Goal: Book appointment/travel/reservation

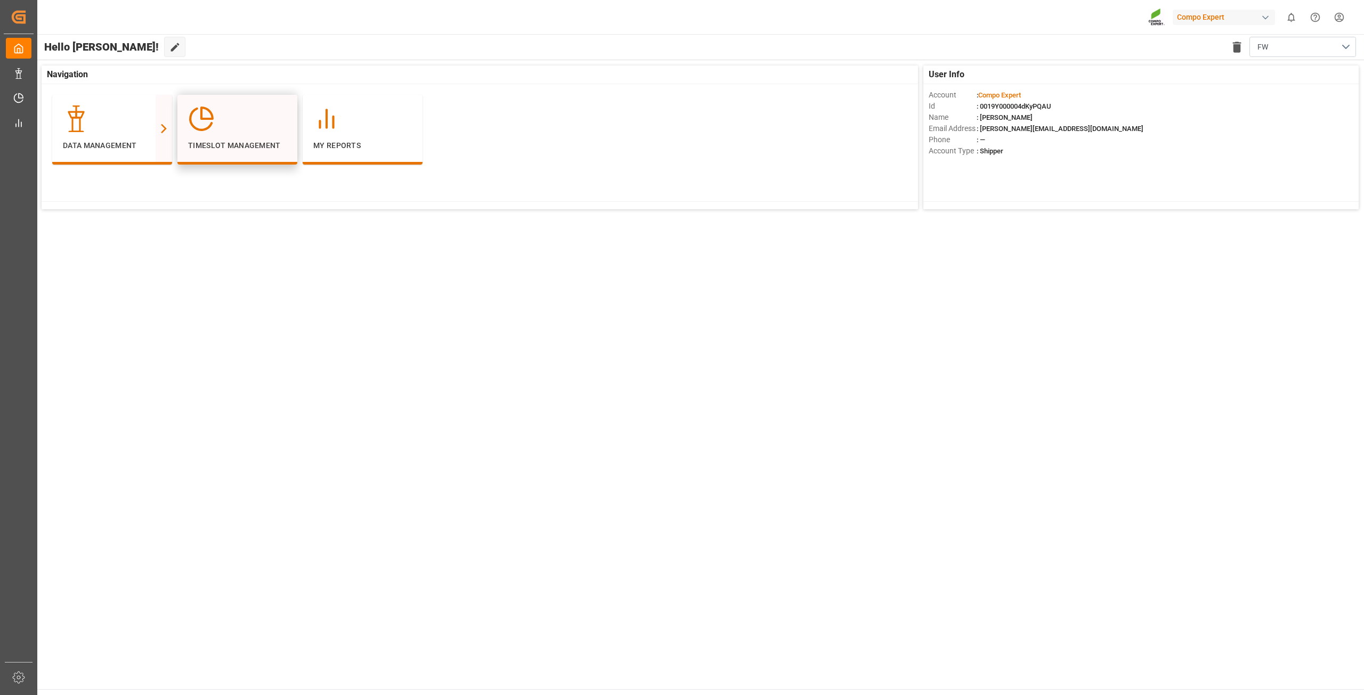
click at [223, 126] on div at bounding box center [237, 119] width 99 height 27
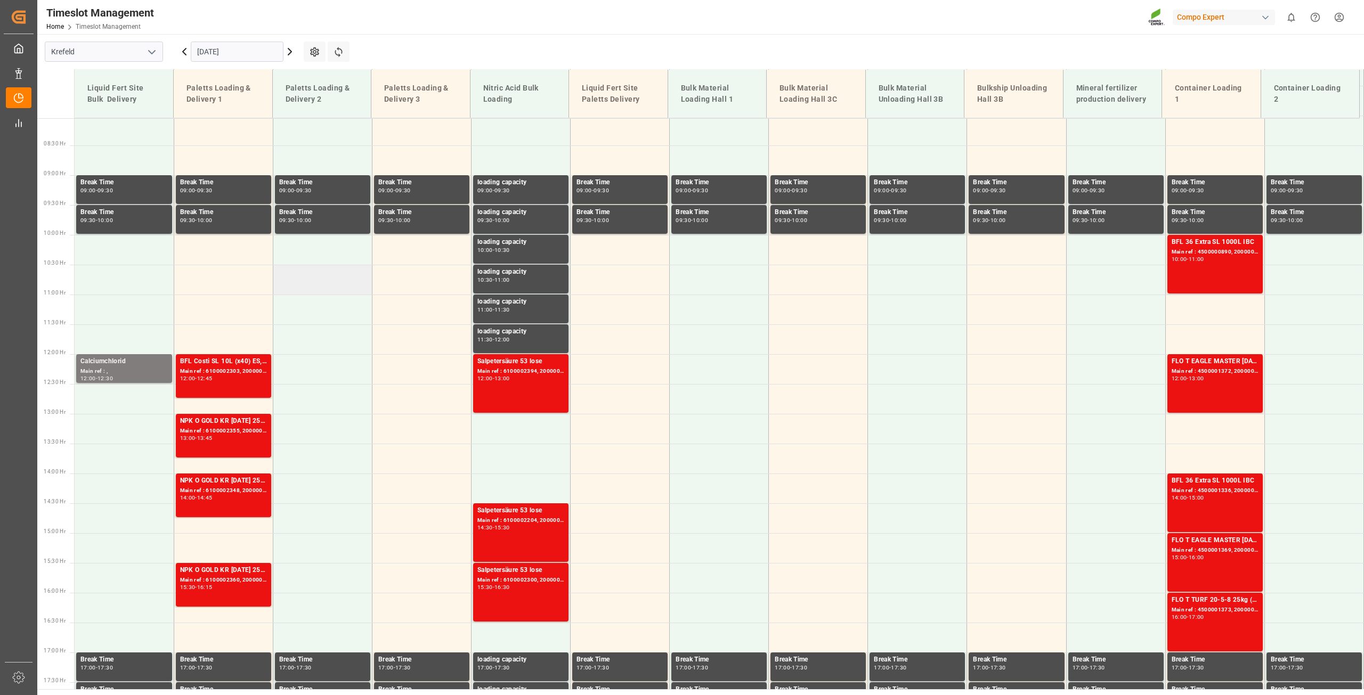
scroll to position [482, 0]
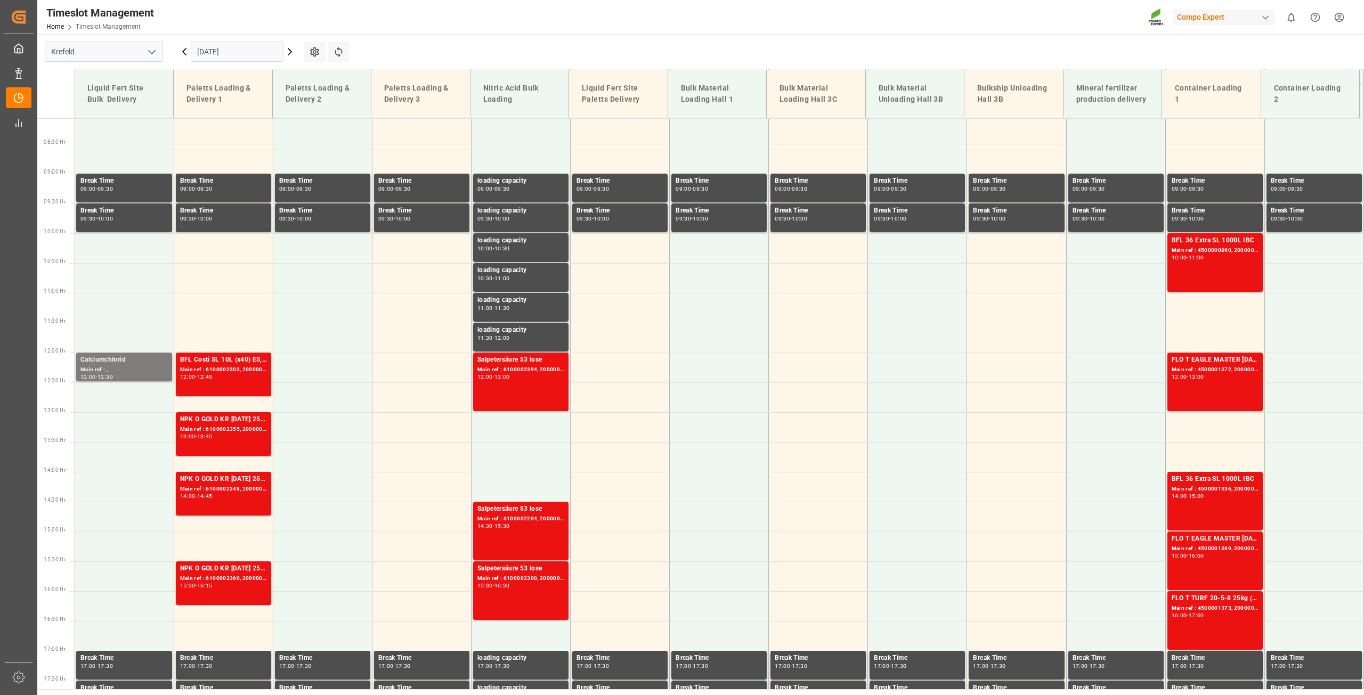
click at [186, 50] on icon at bounding box center [184, 51] width 13 height 13
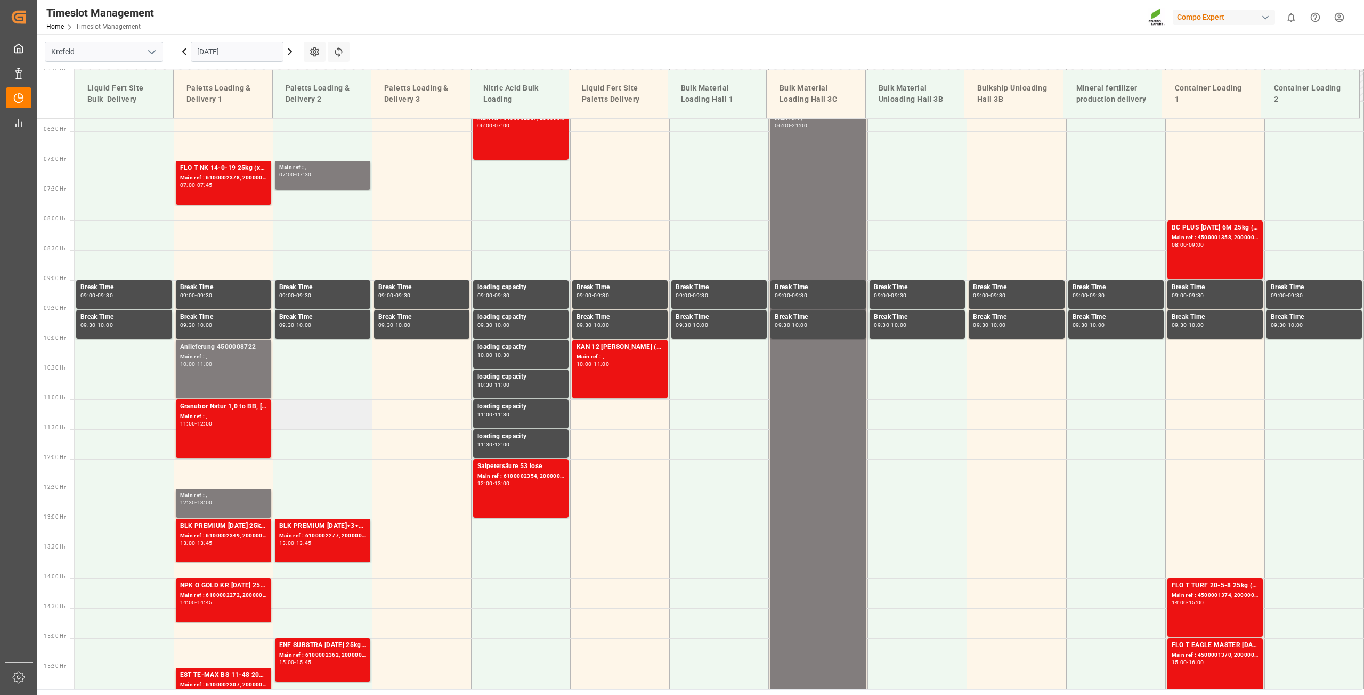
scroll to position [428, 0]
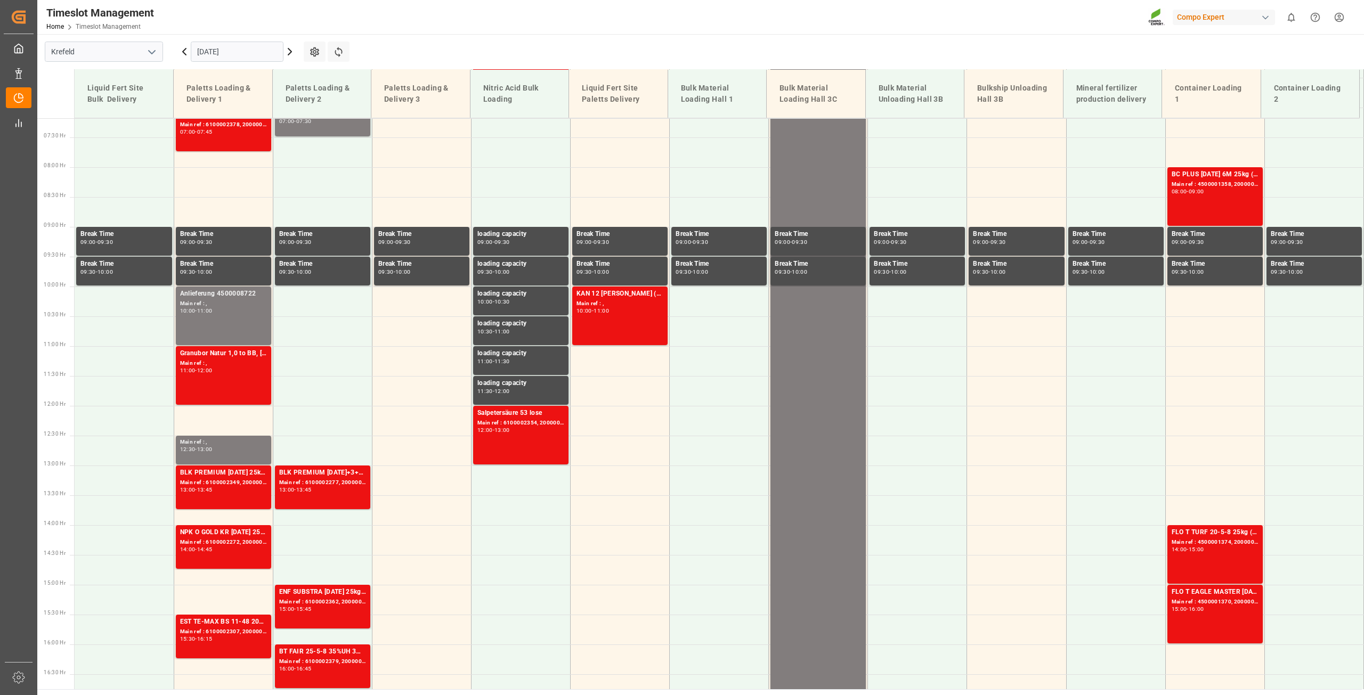
click at [290, 56] on icon at bounding box center [289, 51] width 13 height 13
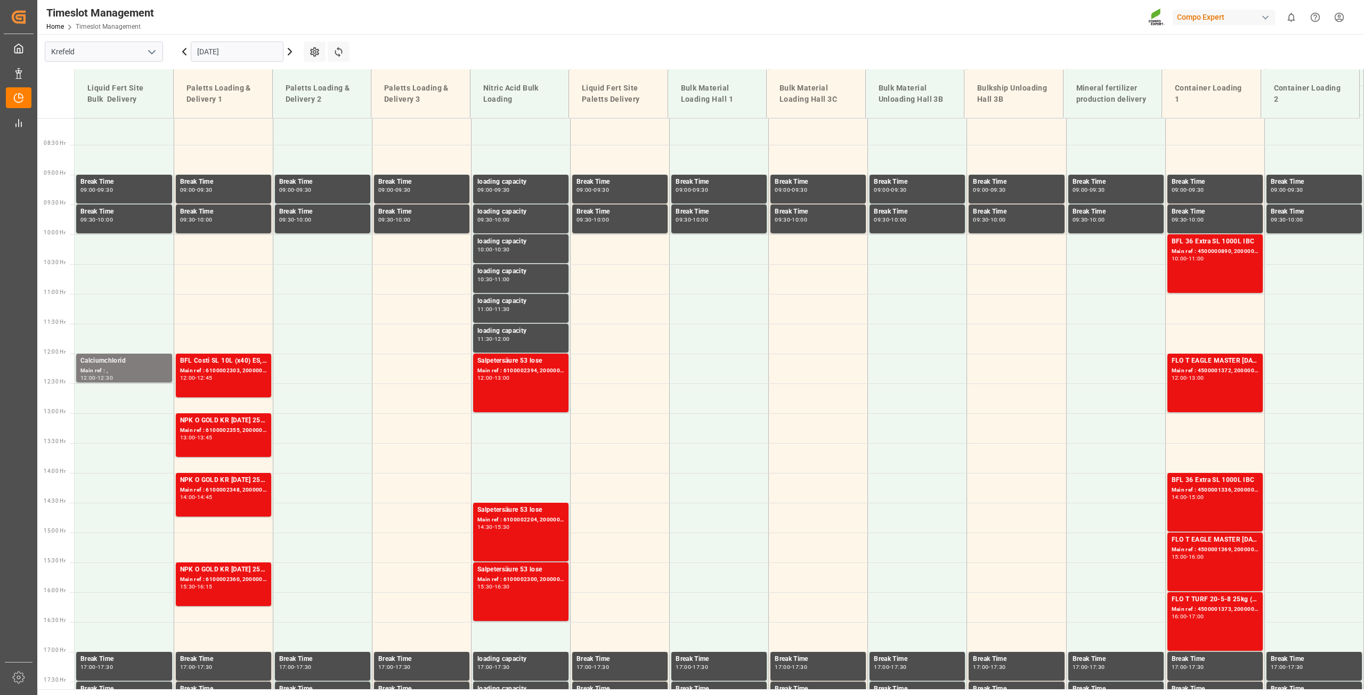
scroll to position [482, 0]
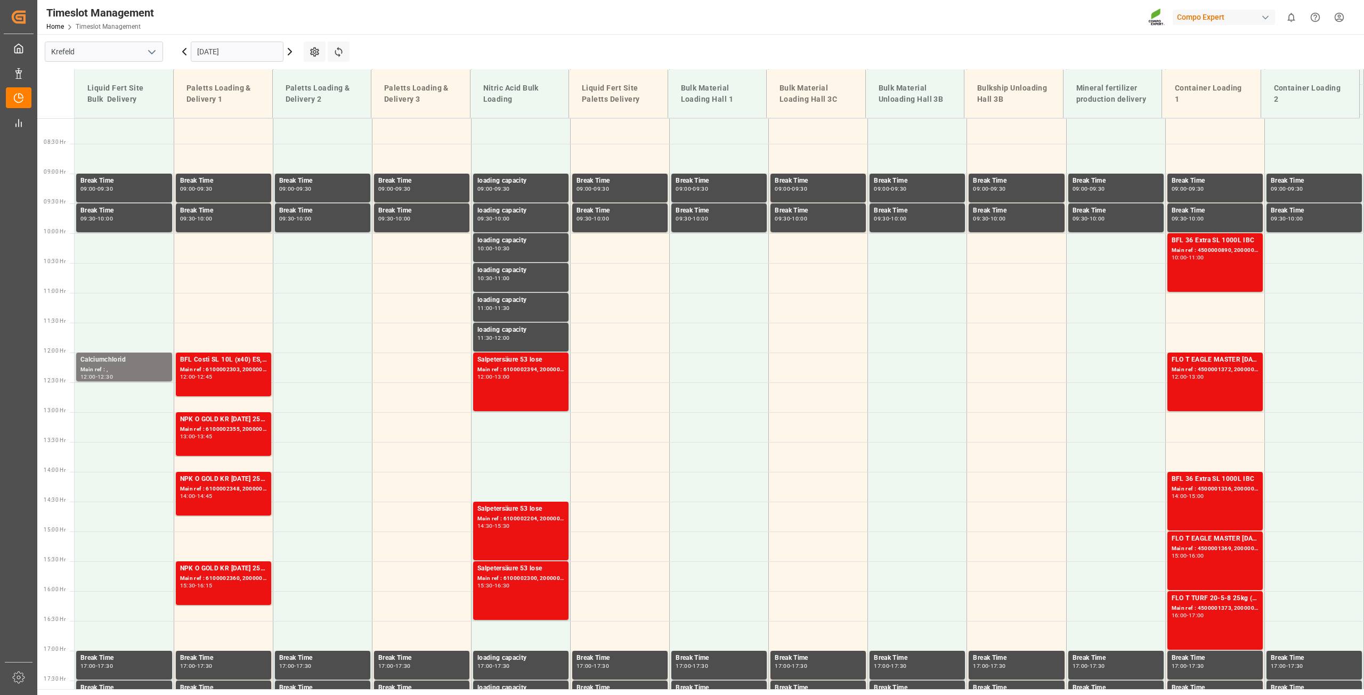
click at [186, 49] on icon at bounding box center [184, 51] width 3 height 6
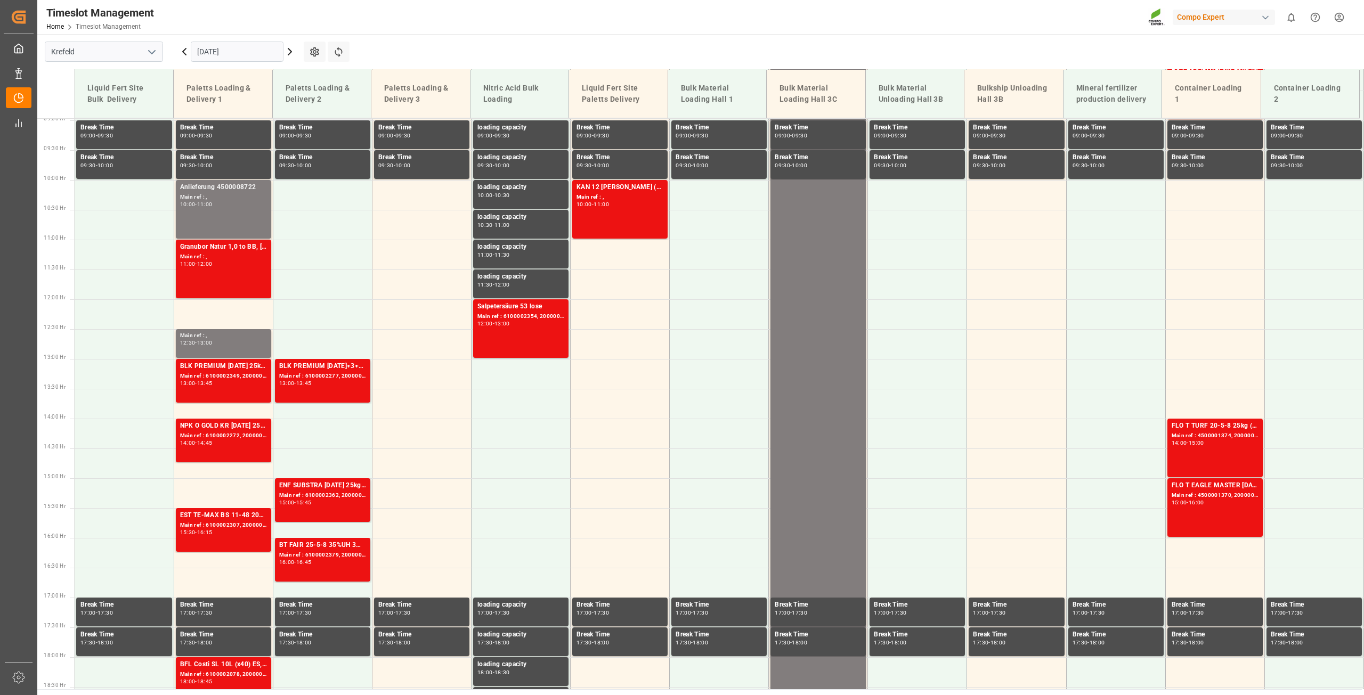
scroll to position [588, 0]
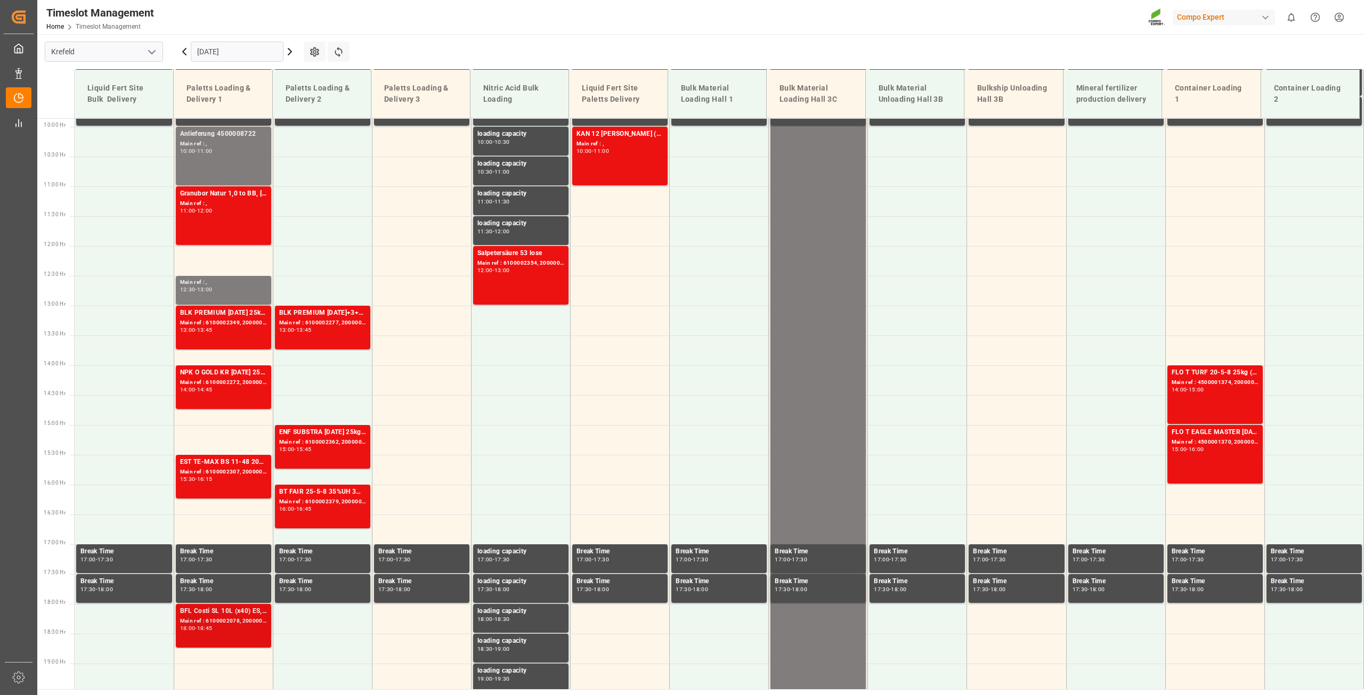
click at [219, 621] on div "Main ref : 6100002078, 2000001408" at bounding box center [223, 621] width 87 height 9
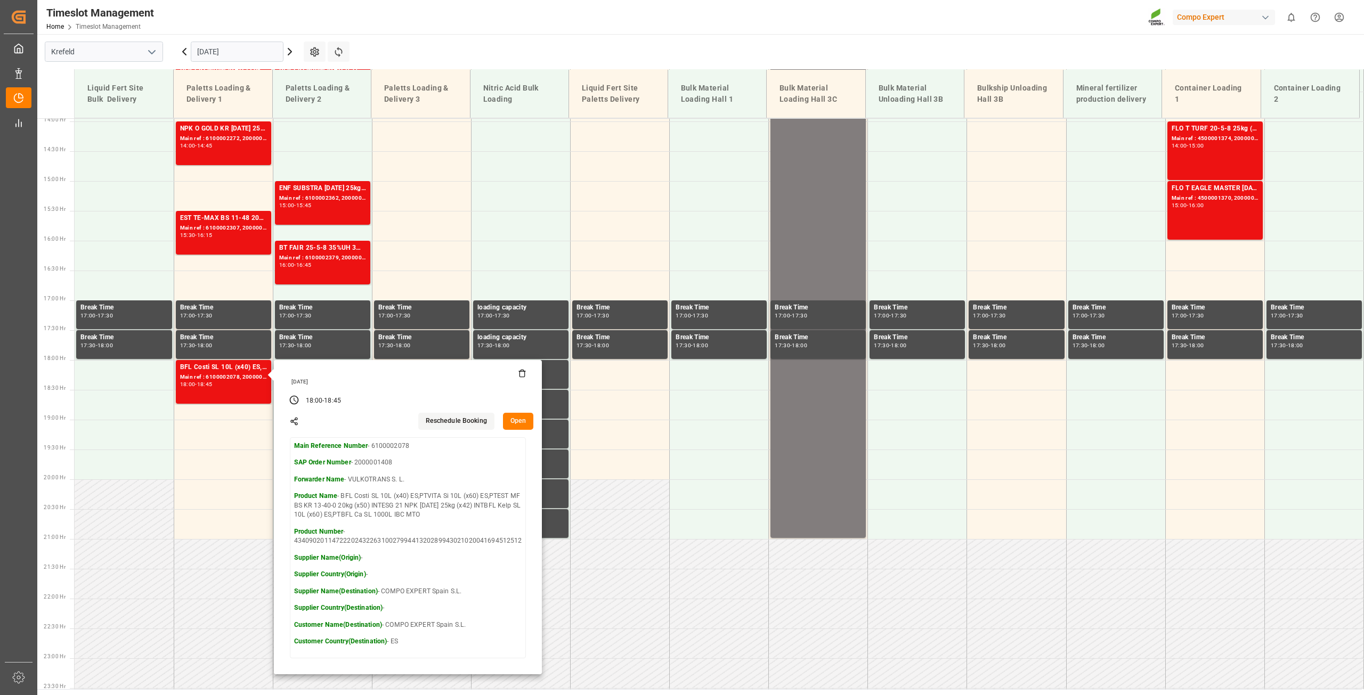
scroll to position [862, 0]
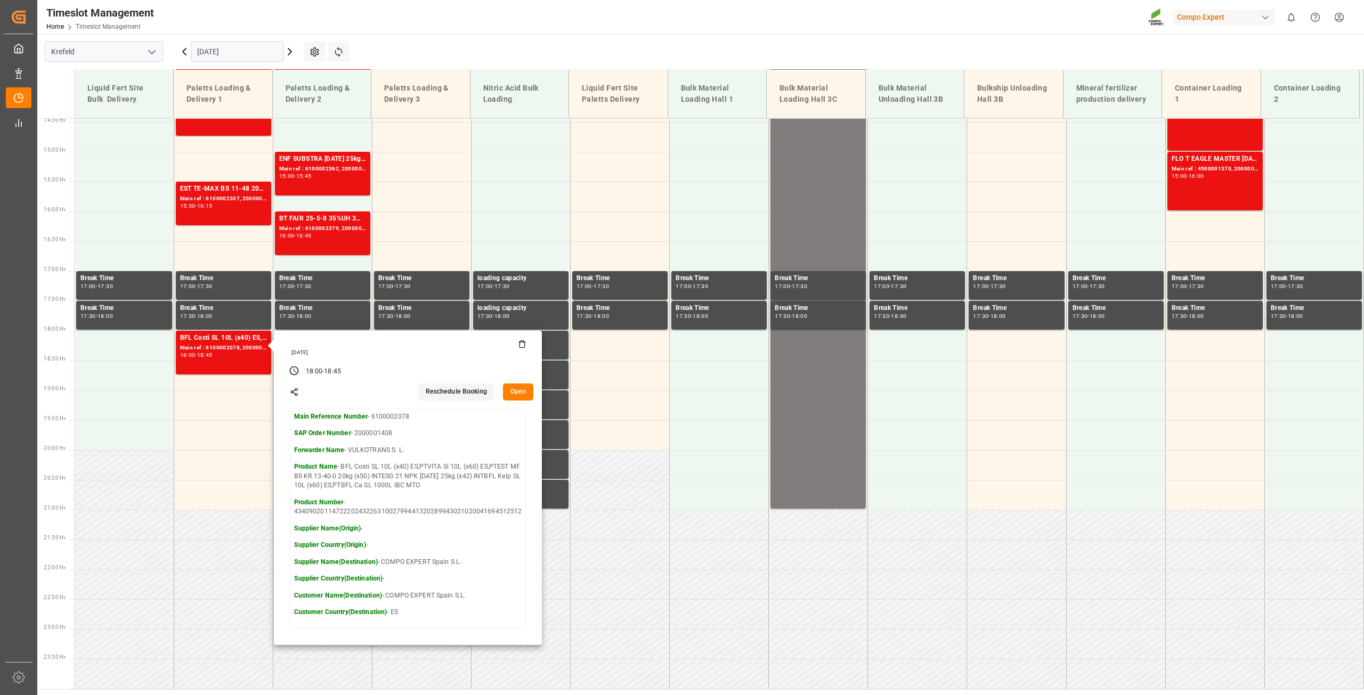
click at [445, 21] on div "Timeslot Management Home Timeslot Management Compo Expert 0 Notifications Only …" at bounding box center [697, 17] width 1334 height 34
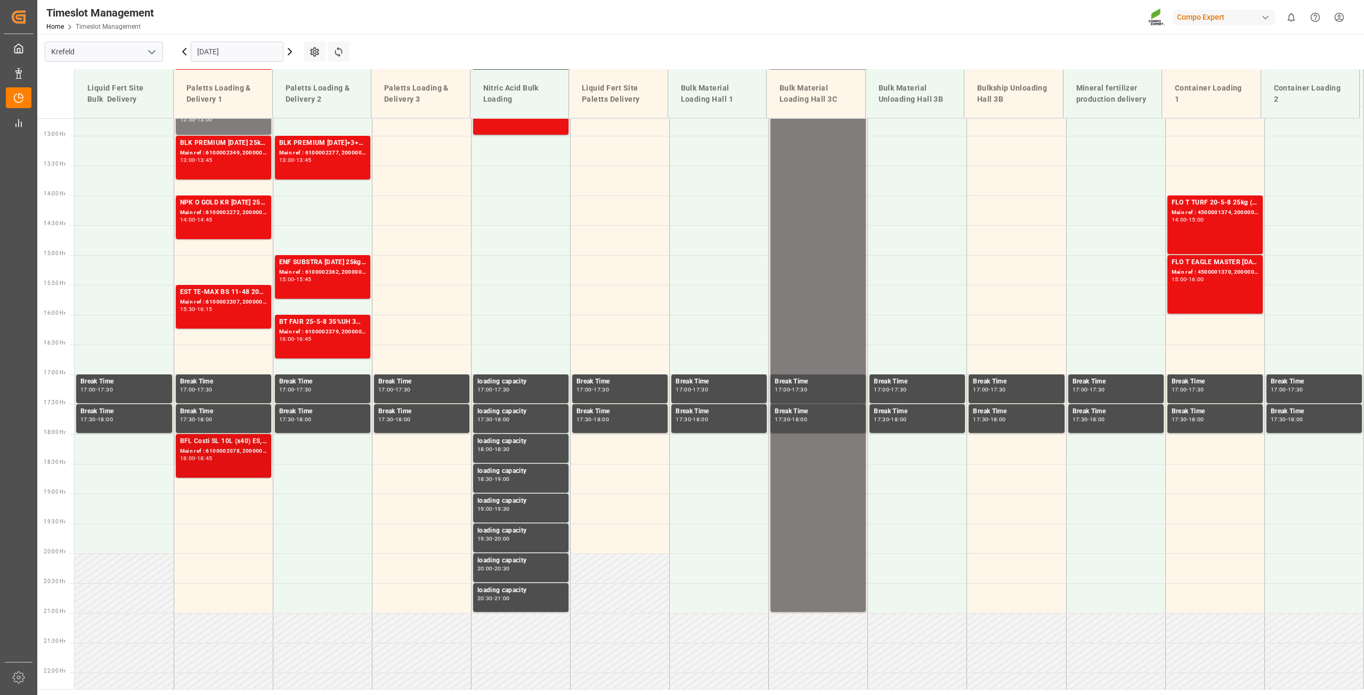
scroll to position [755, 0]
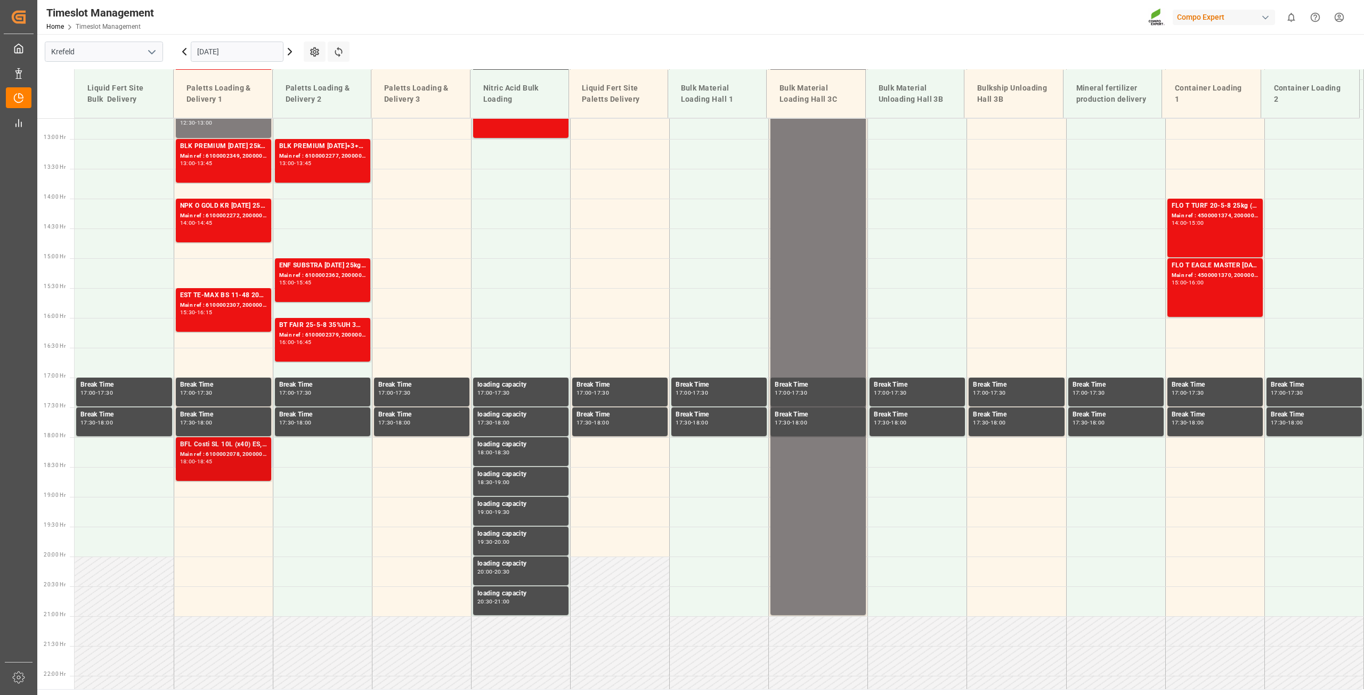
click at [224, 463] on div "18:00 - 18:45" at bounding box center [223, 462] width 87 height 6
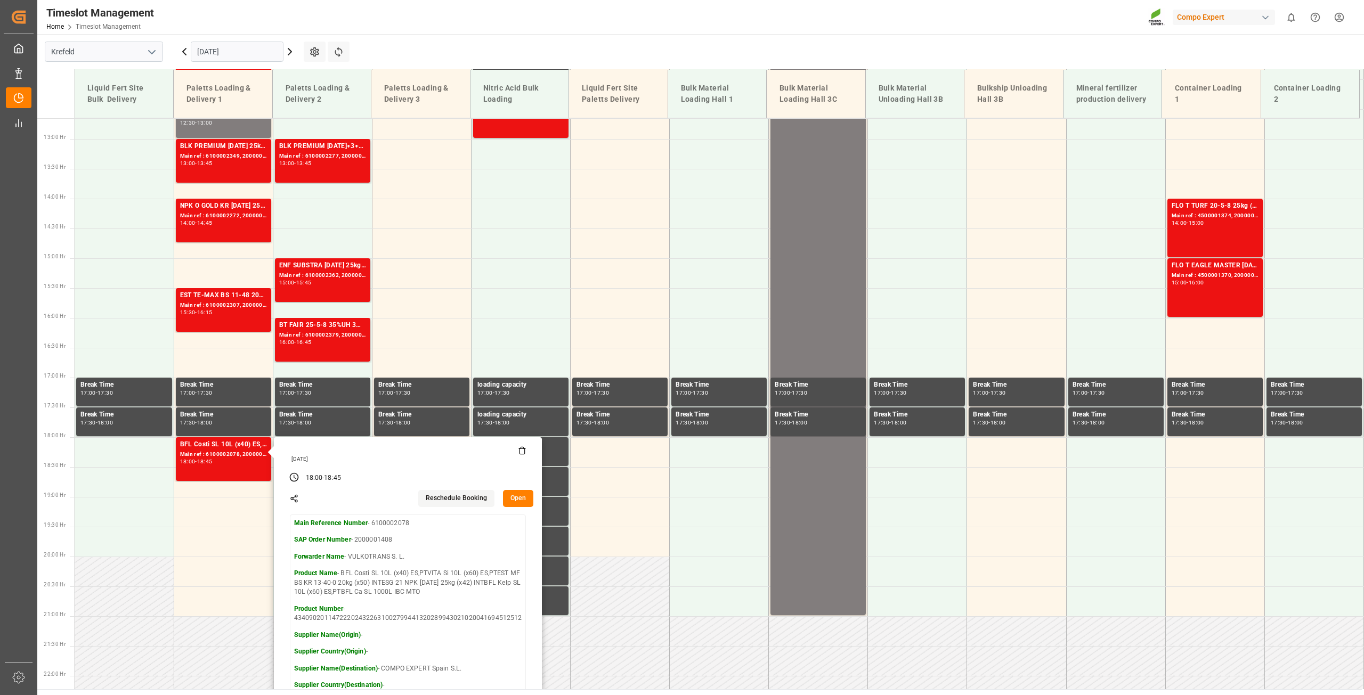
click at [296, 54] on div "[DATE]" at bounding box center [237, 51] width 133 height 35
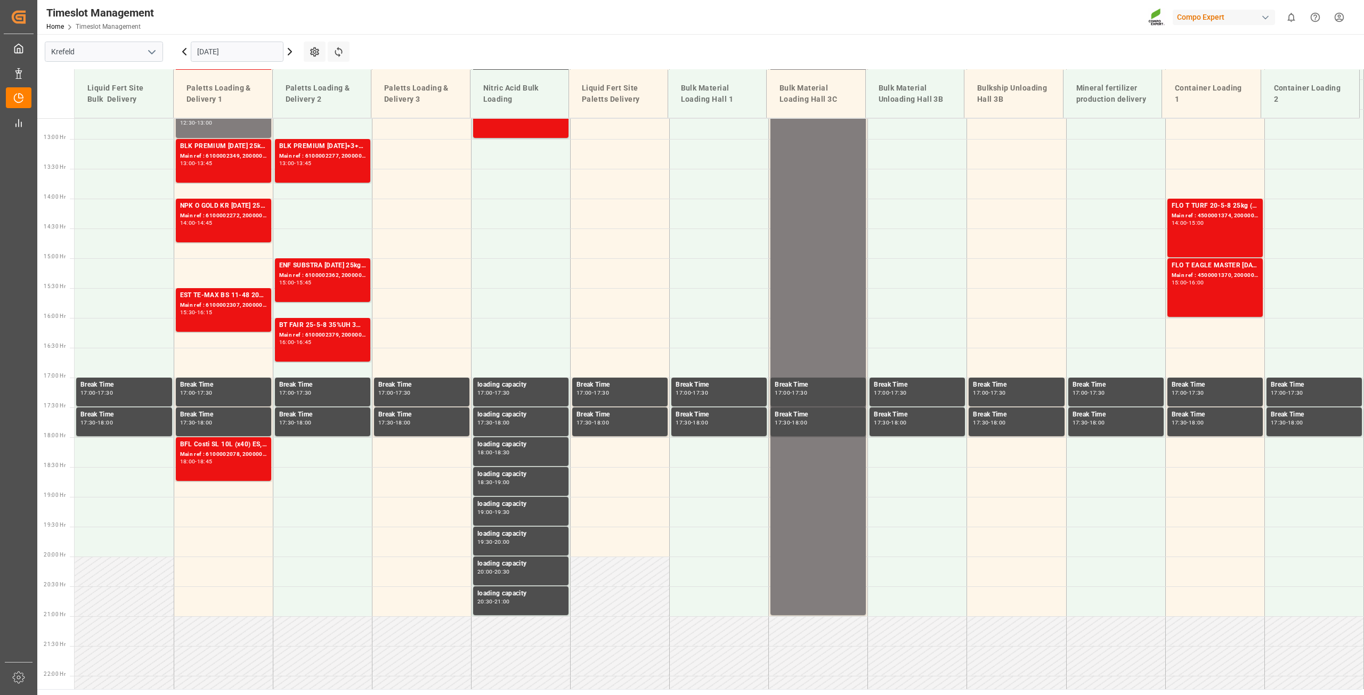
click at [294, 52] on icon at bounding box center [289, 51] width 13 height 13
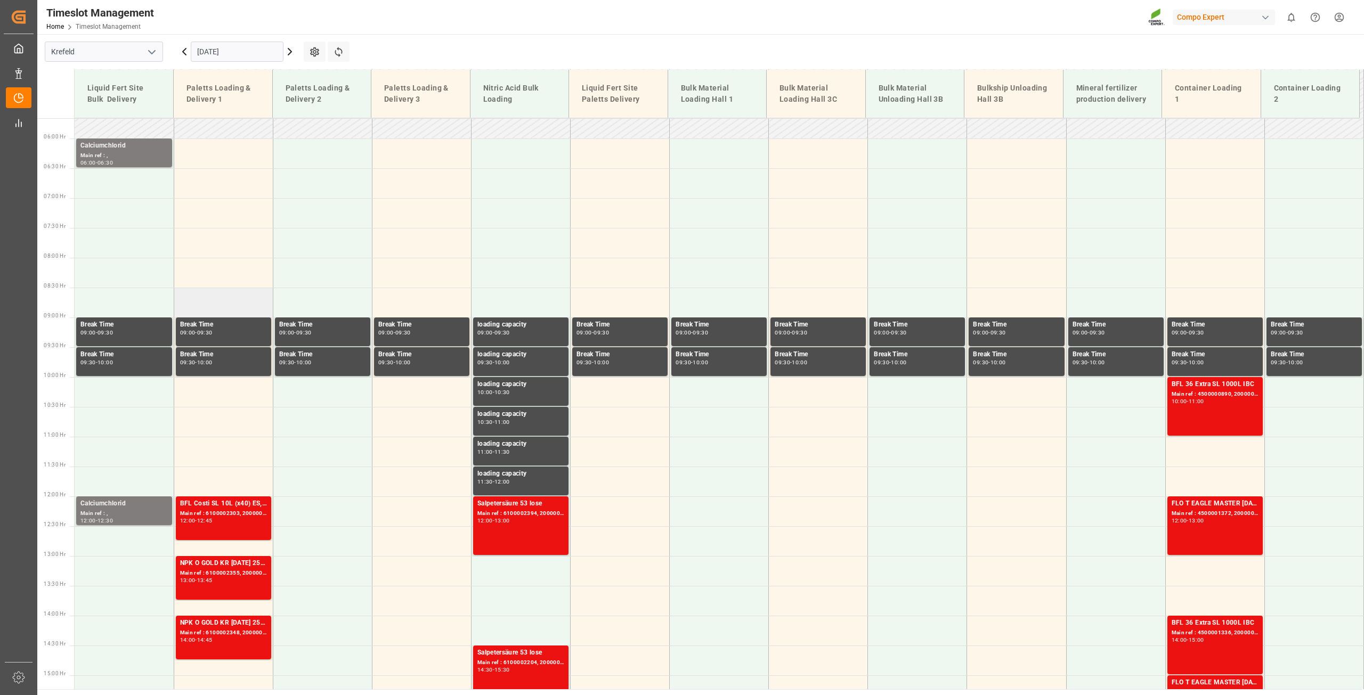
scroll to position [428, 0]
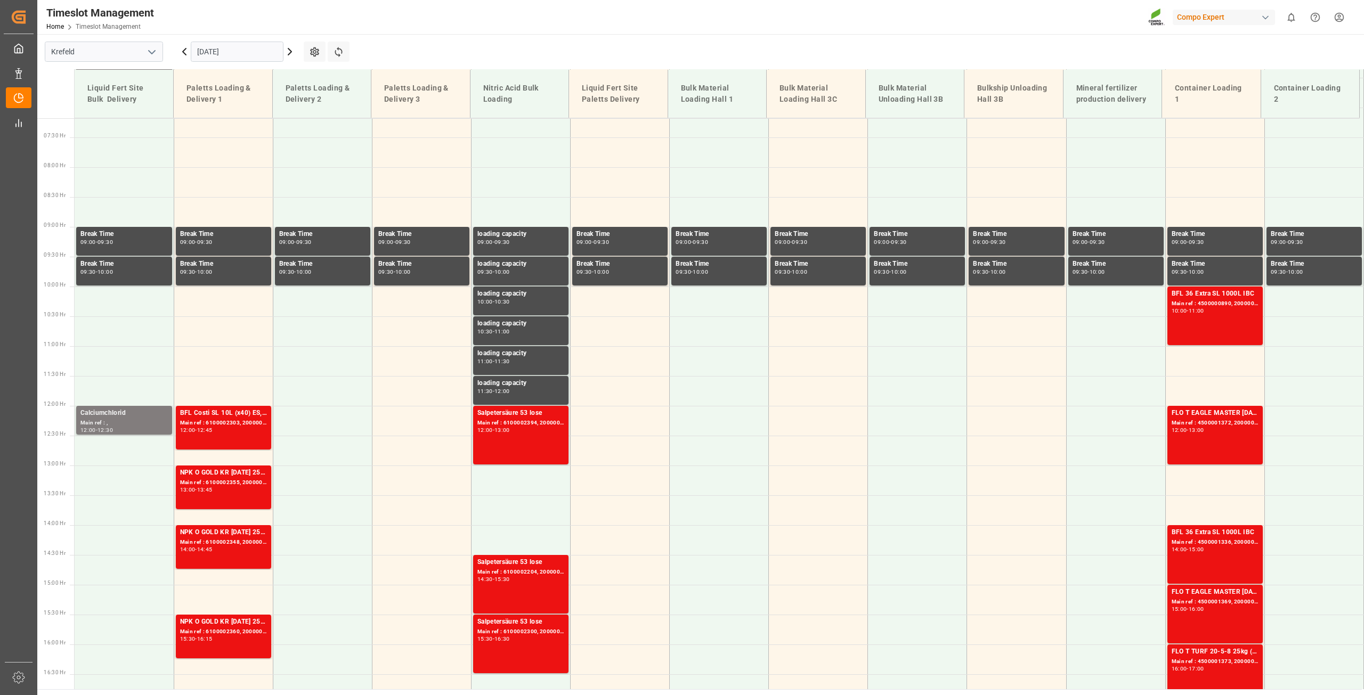
click at [236, 20] on div "Timeslot Management Home Timeslot Management Compo Expert 0 Notifications Only …" at bounding box center [697, 17] width 1334 height 34
click at [221, 431] on div "12:00 - 12:45" at bounding box center [223, 431] width 87 height 6
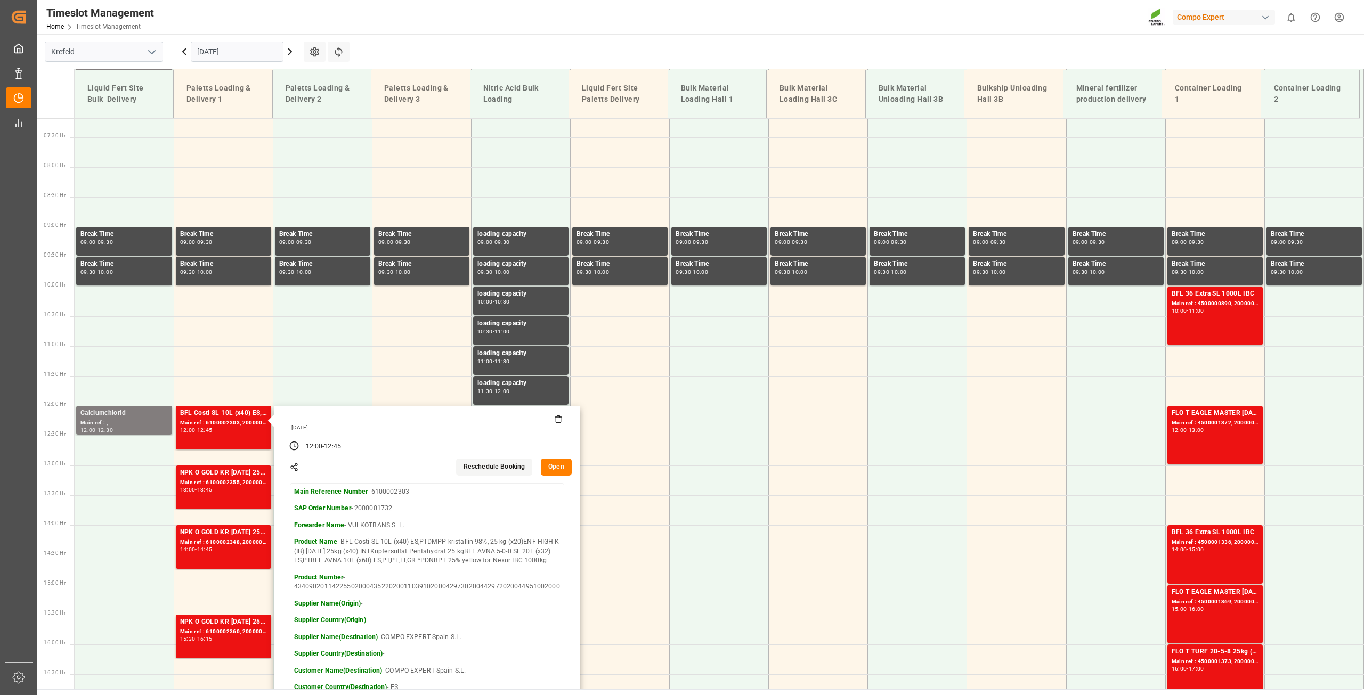
click at [416, 23] on div "Timeslot Management Home Timeslot Management Compo Expert 0 Notifications Only …" at bounding box center [697, 17] width 1334 height 34
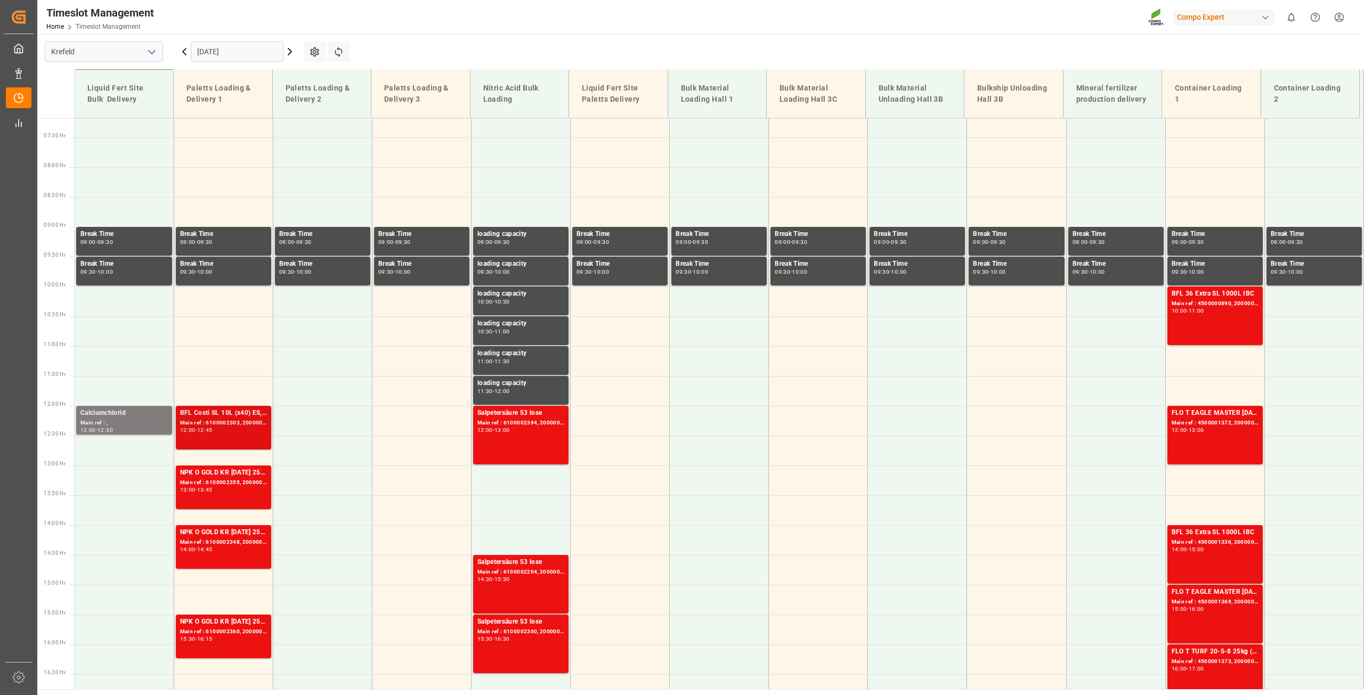
click at [208, 422] on div "Main ref : 6100002303, 2000001732" at bounding box center [223, 423] width 87 height 9
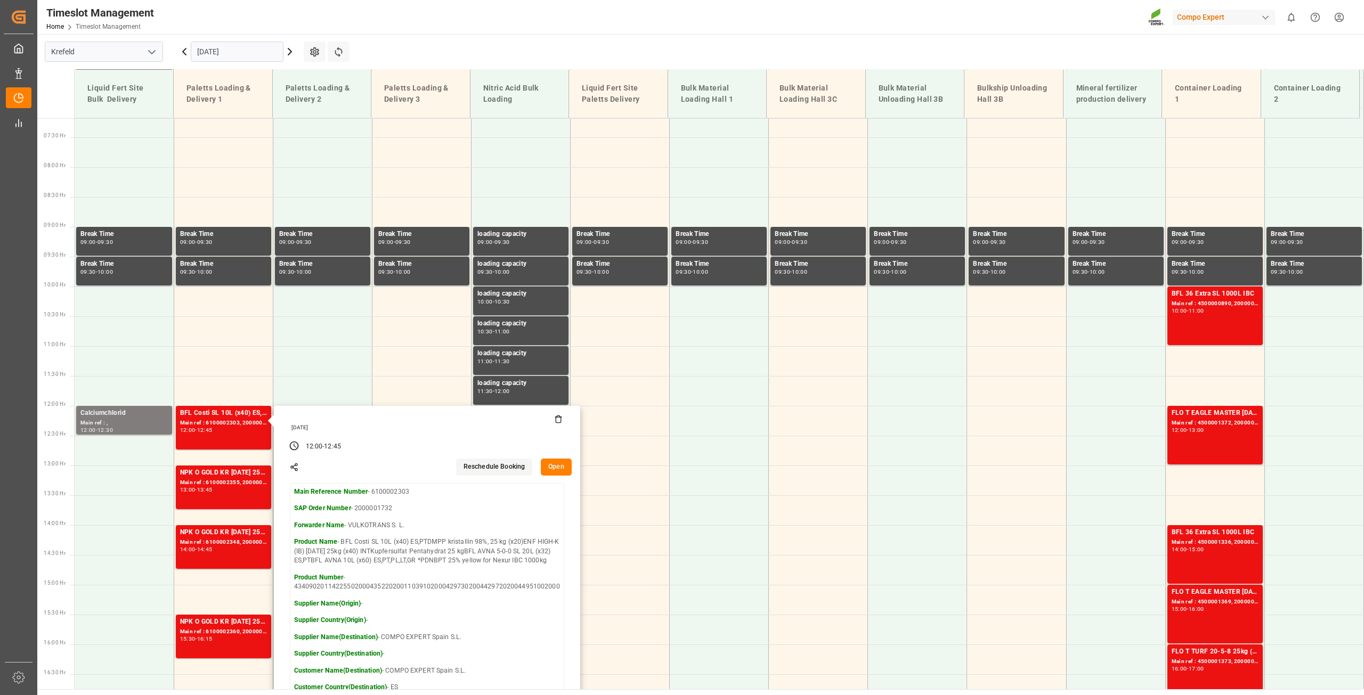
click at [387, 21] on div "Timeslot Management Home Timeslot Management Compo Expert 0 Notifications Only …" at bounding box center [697, 17] width 1334 height 34
